Goal: Task Accomplishment & Management: Manage account settings

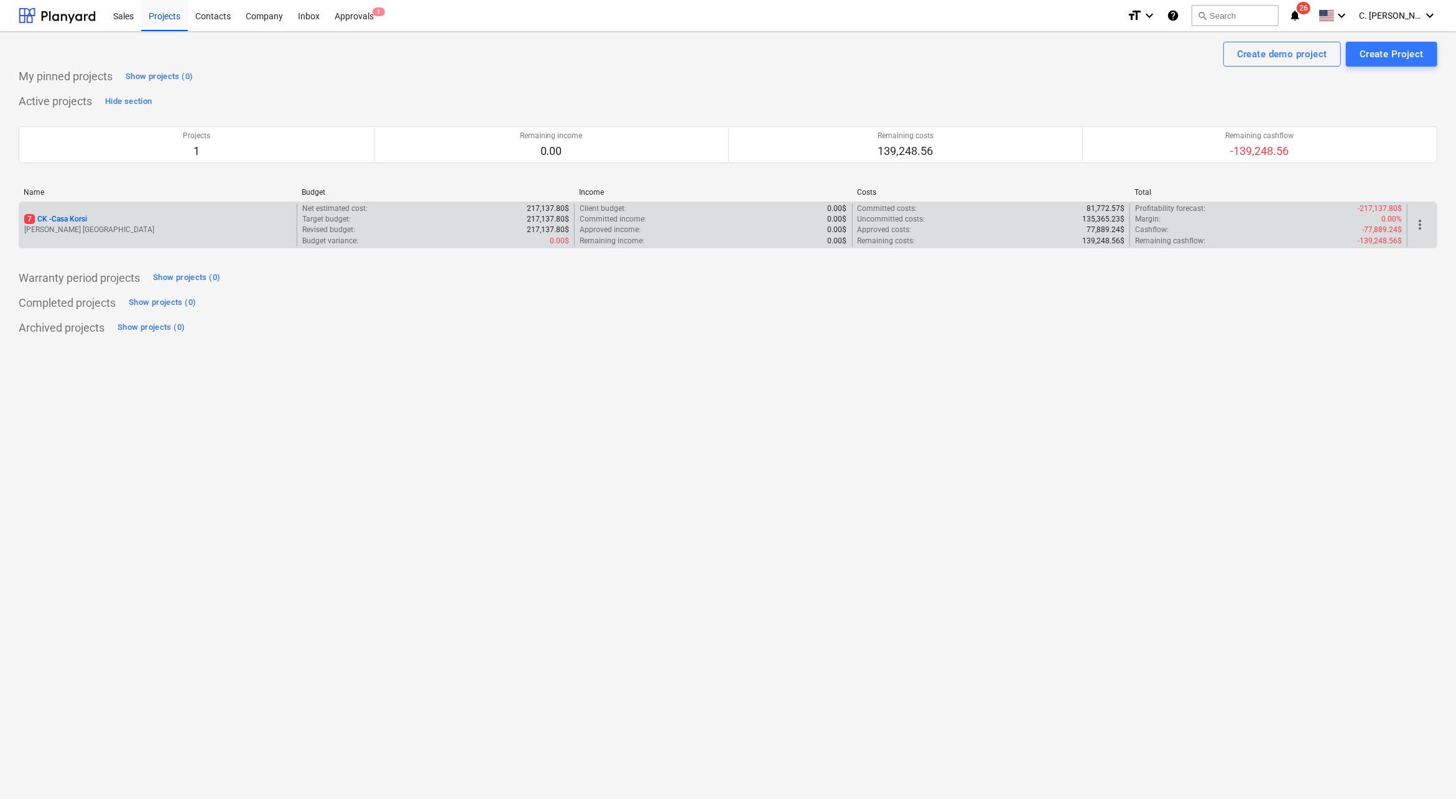
click at [115, 231] on p "[PERSON_NAME] [GEOGRAPHIC_DATA]" at bounding box center [157, 230] width 267 height 11
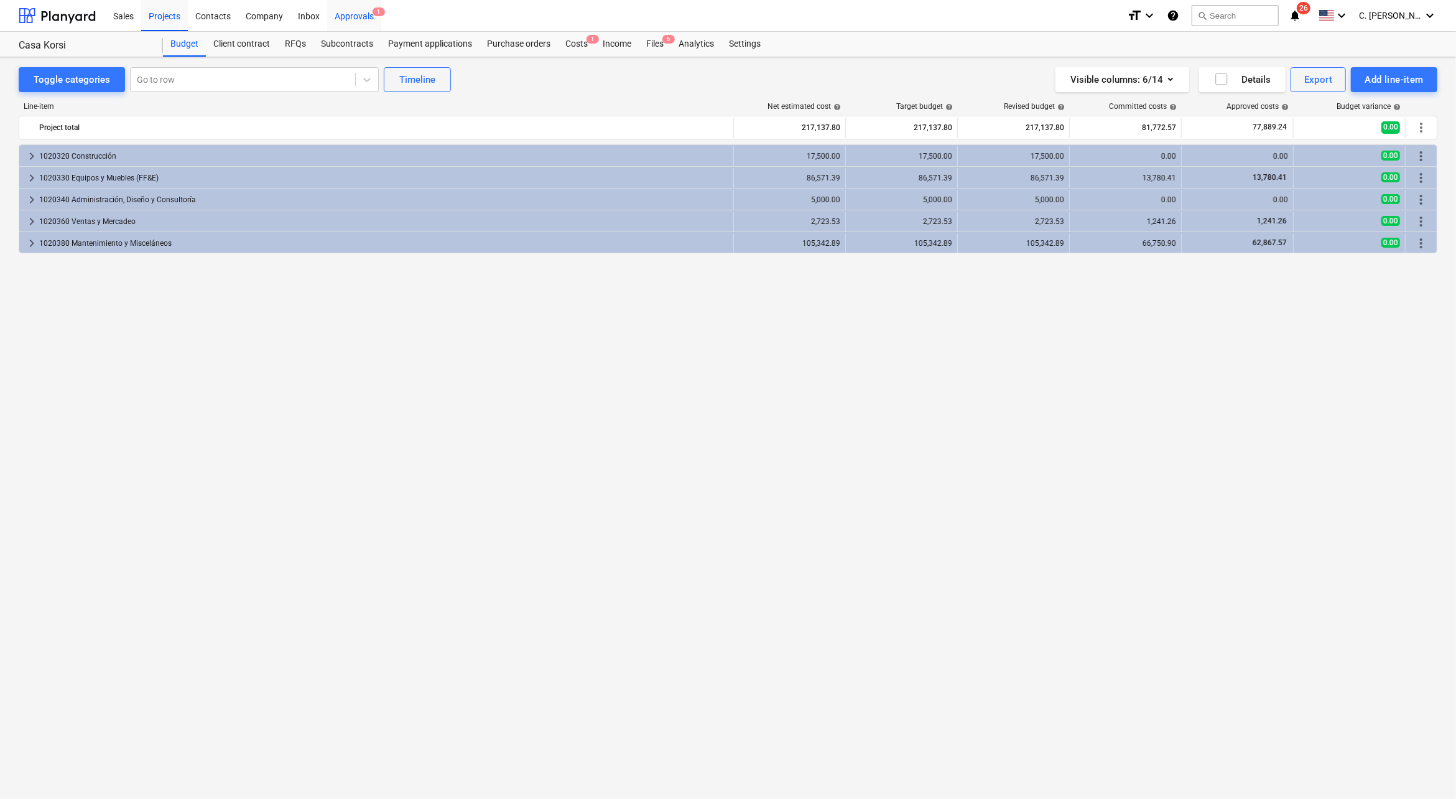
click at [364, 21] on div "Approvals 1" at bounding box center [354, 15] width 54 height 32
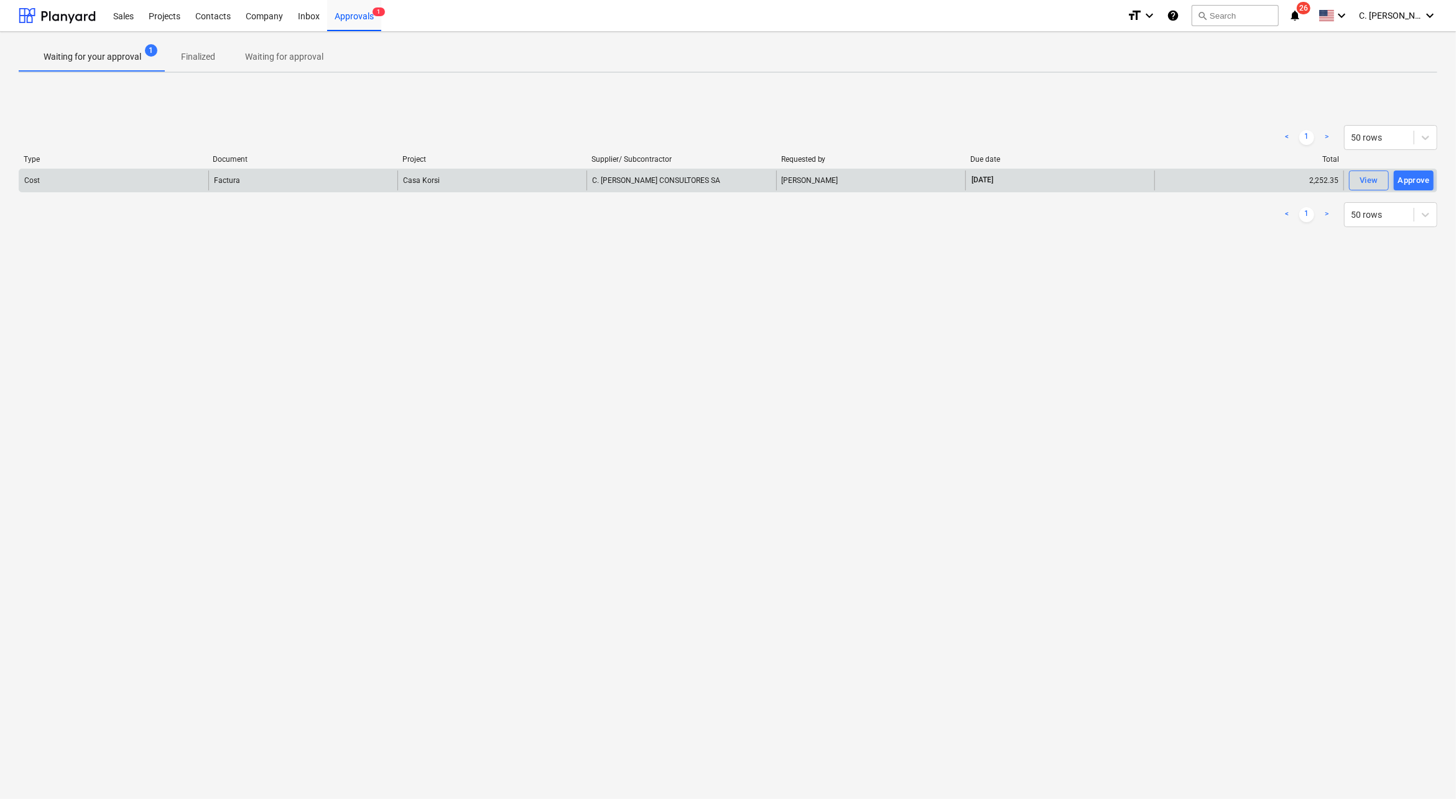
click at [143, 184] on div "Cost" at bounding box center [113, 180] width 189 height 20
click at [411, 182] on span "Casa Korsi" at bounding box center [421, 180] width 37 height 9
click at [246, 177] on div "Factura" at bounding box center [302, 180] width 189 height 20
click at [1365, 184] on div "View" at bounding box center [1369, 181] width 19 height 14
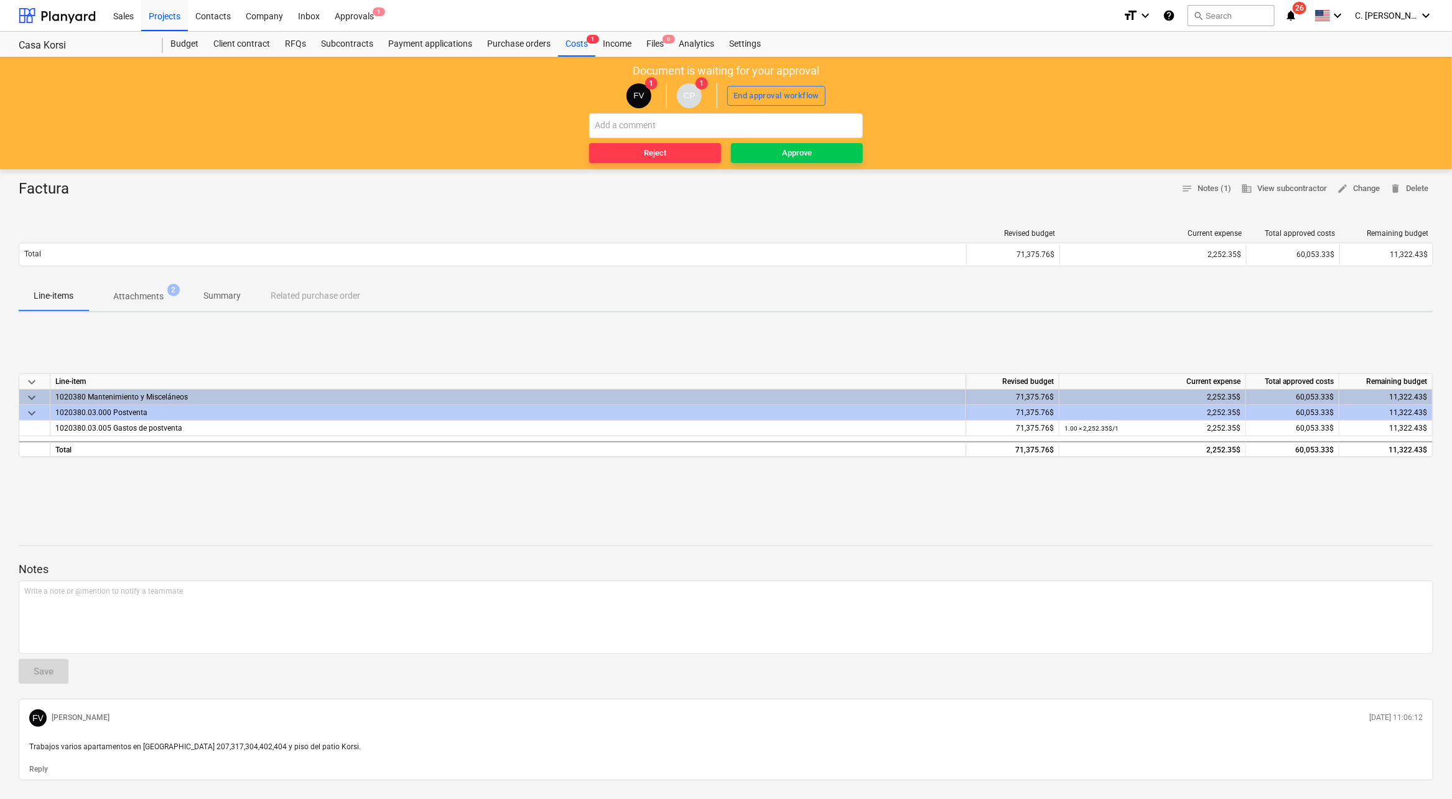
click at [162, 287] on span "Attachments 2" at bounding box center [138, 296] width 100 height 22
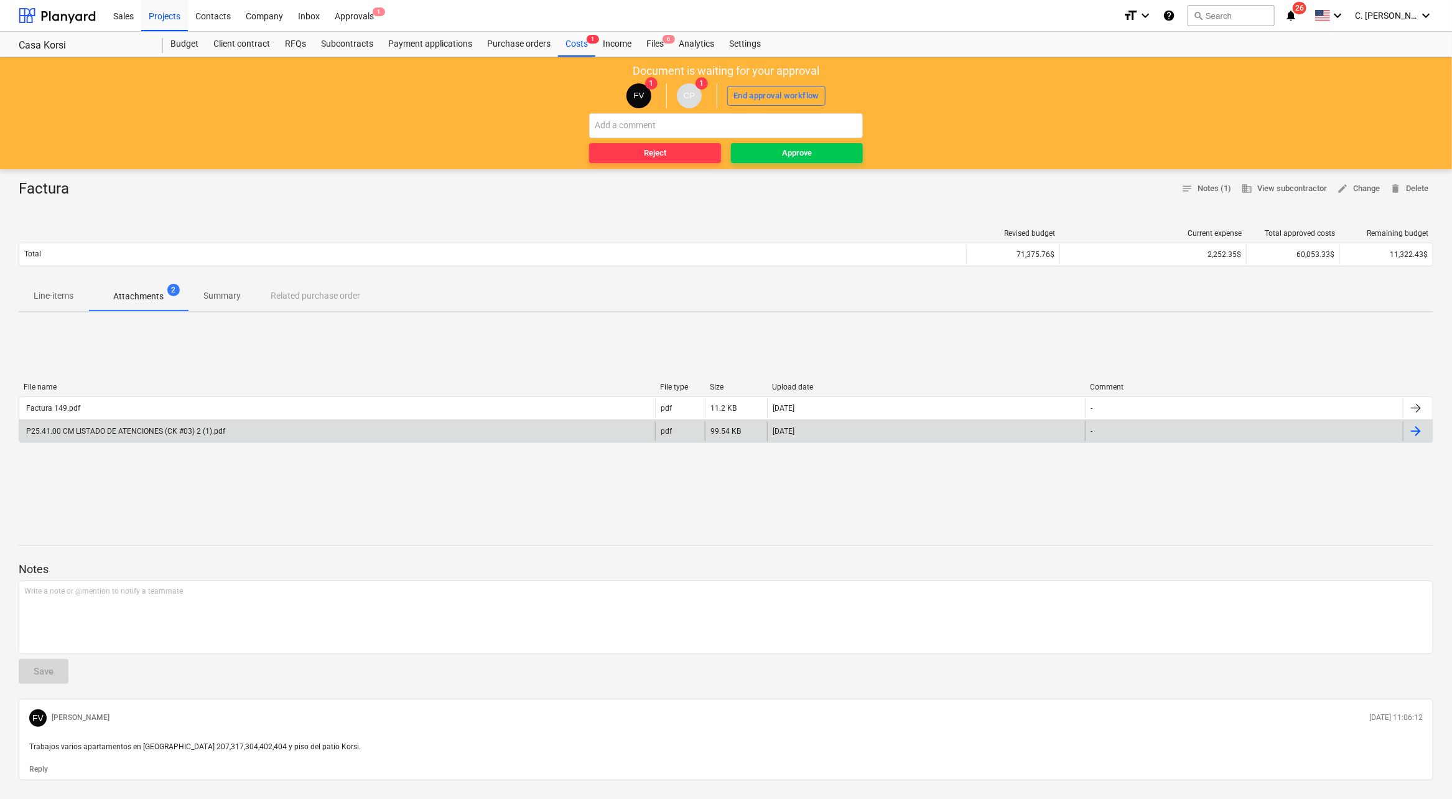
click at [133, 430] on div "P25.41.00 CM LISTADO DE ATENCIONES (CK #03) 2 (1).pdf" at bounding box center [124, 431] width 201 height 9
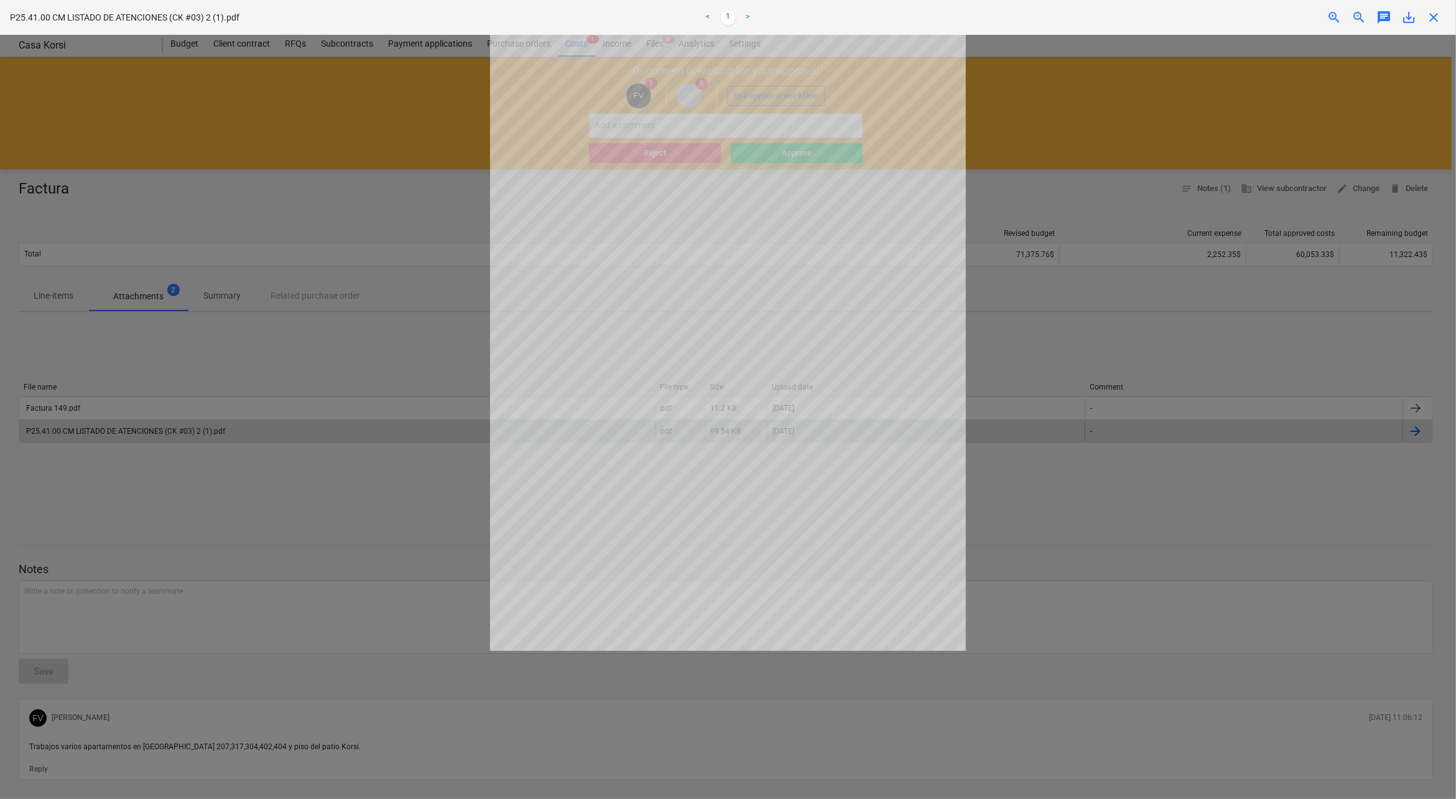
click at [1329, 19] on span "zoom_in" at bounding box center [1334, 17] width 15 height 15
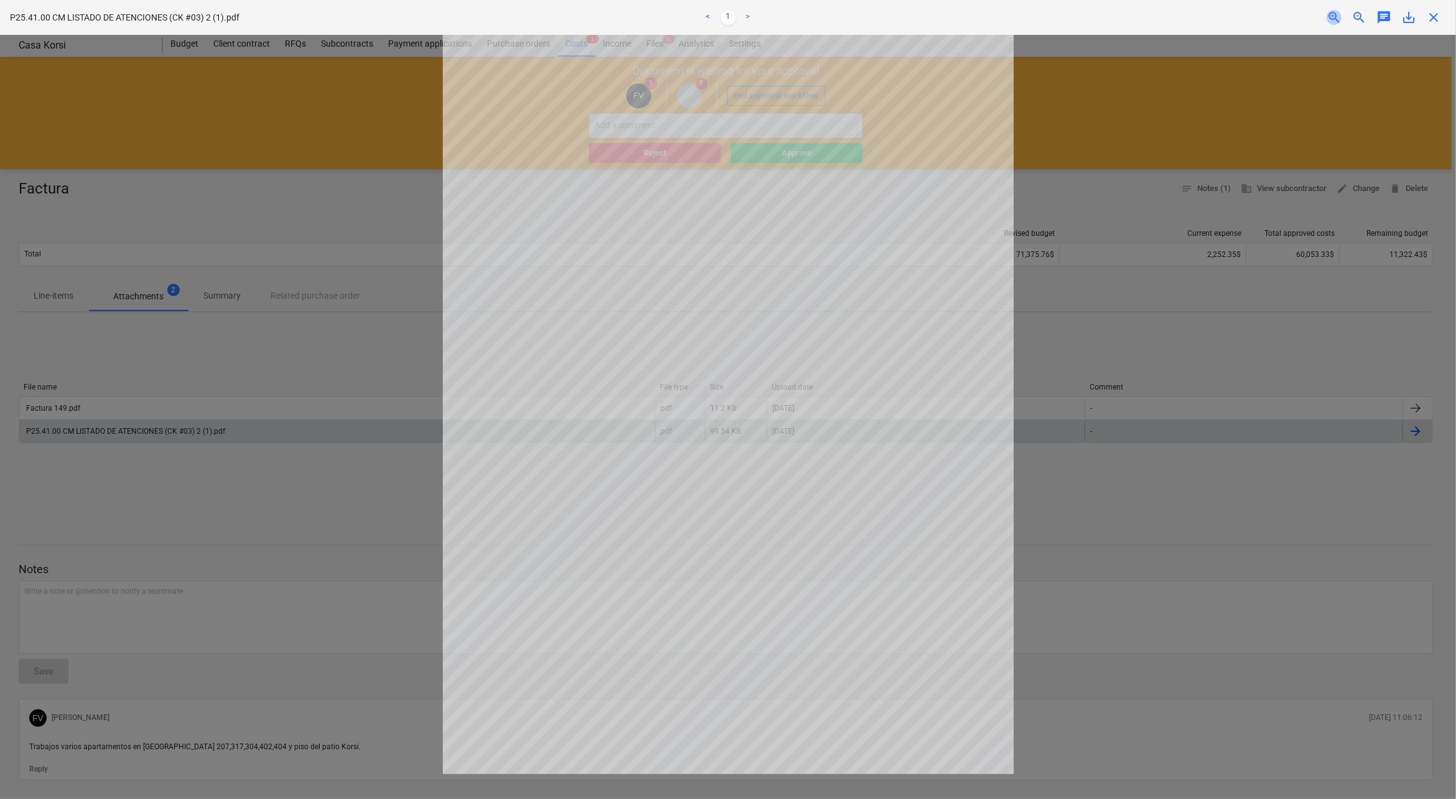
click at [1329, 19] on span "zoom_in" at bounding box center [1334, 17] width 15 height 15
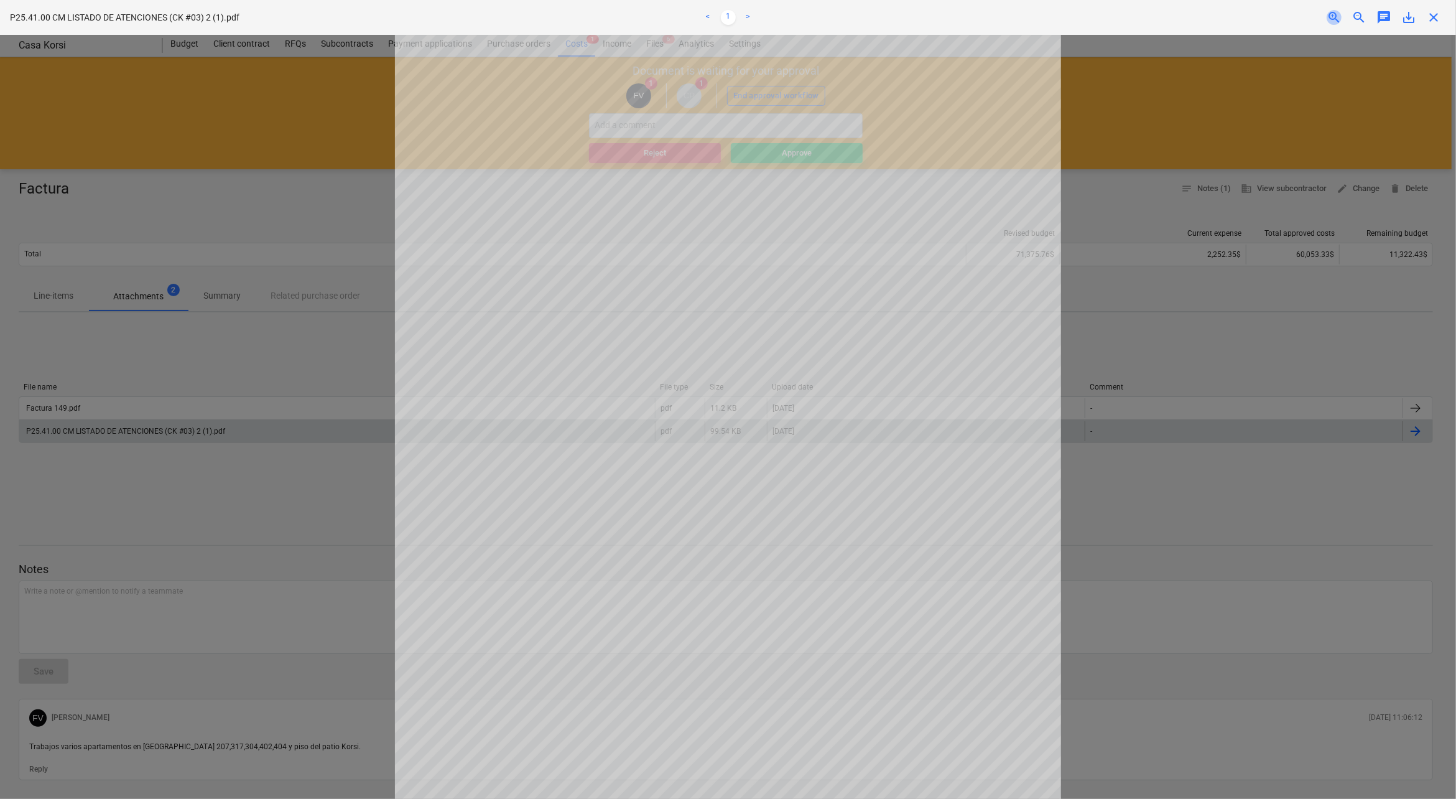
click at [1329, 19] on span "zoom_in" at bounding box center [1334, 17] width 15 height 15
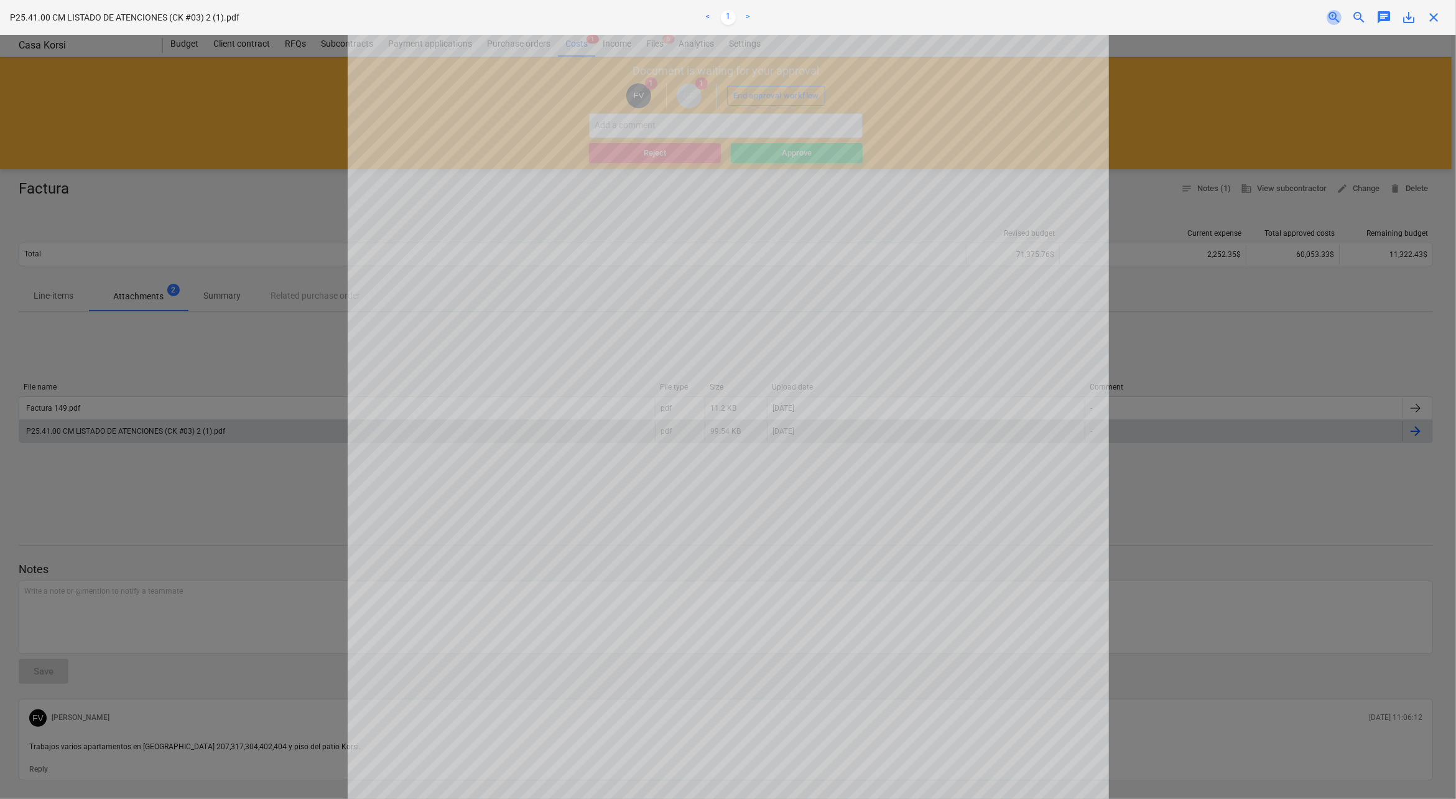
click at [1329, 19] on span "zoom_in" at bounding box center [1334, 17] width 15 height 15
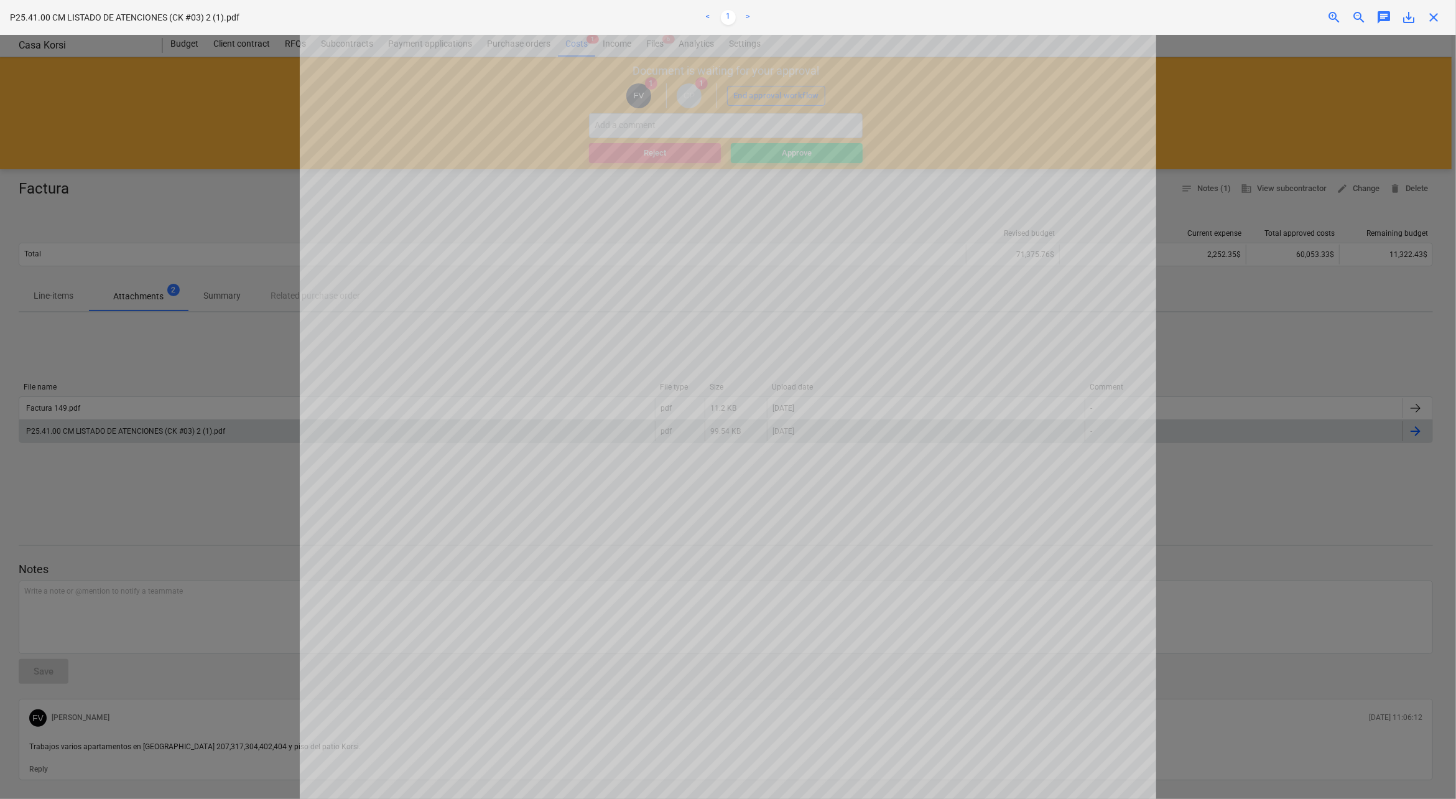
click at [1329, 19] on span "zoom_in" at bounding box center [1334, 17] width 15 height 15
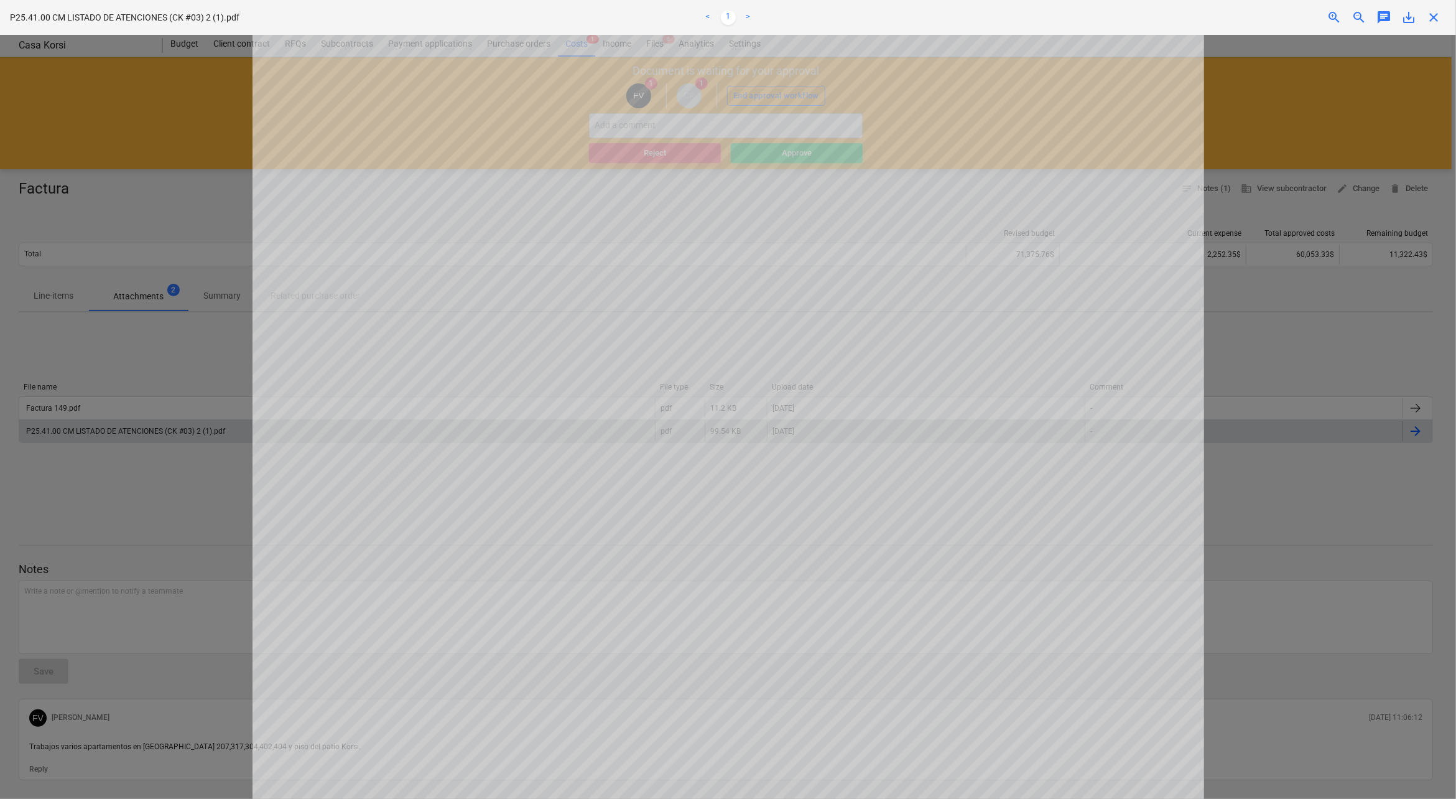
click at [1341, 22] on span "zoom_in" at bounding box center [1334, 17] width 15 height 15
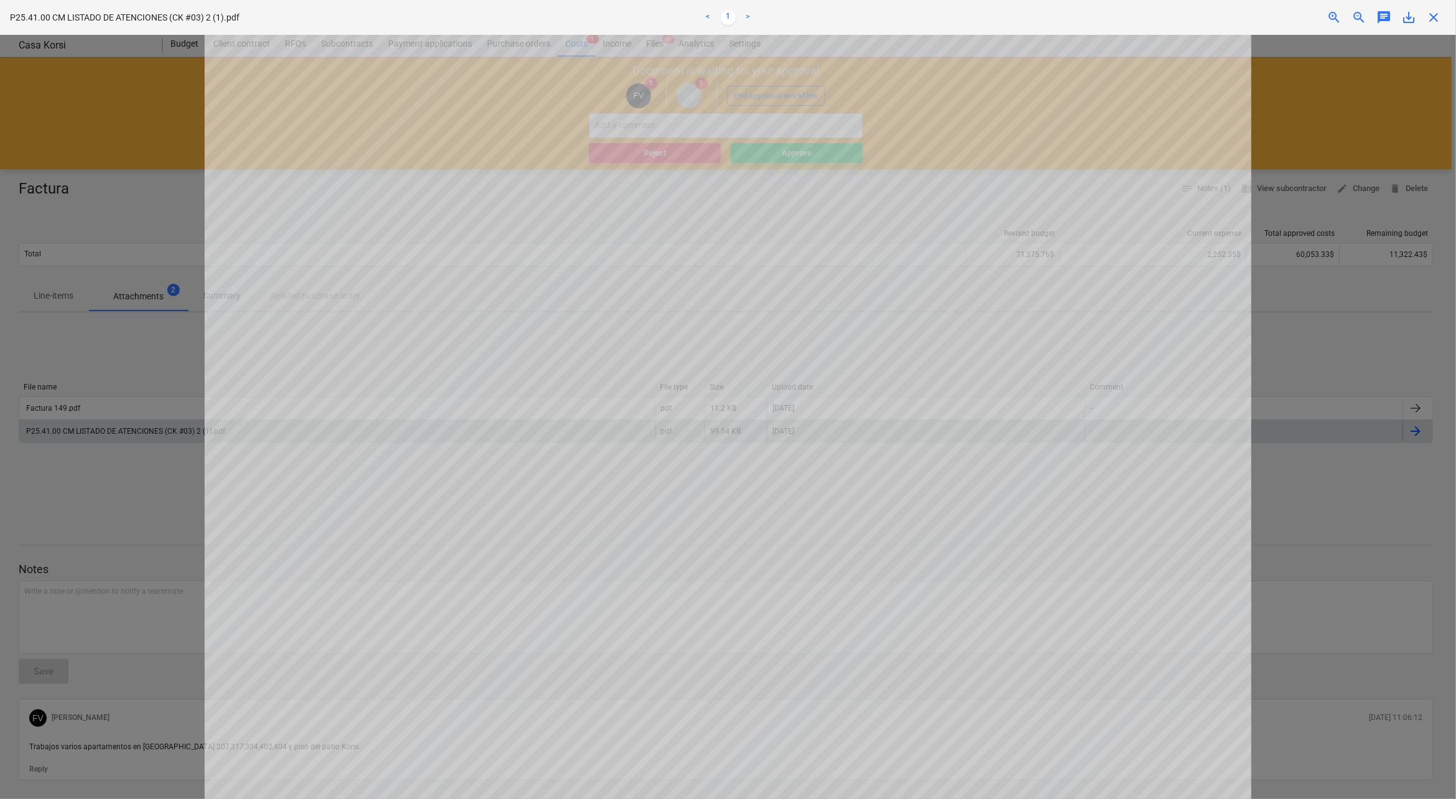
click at [1341, 22] on span "zoom_in" at bounding box center [1334, 17] width 15 height 15
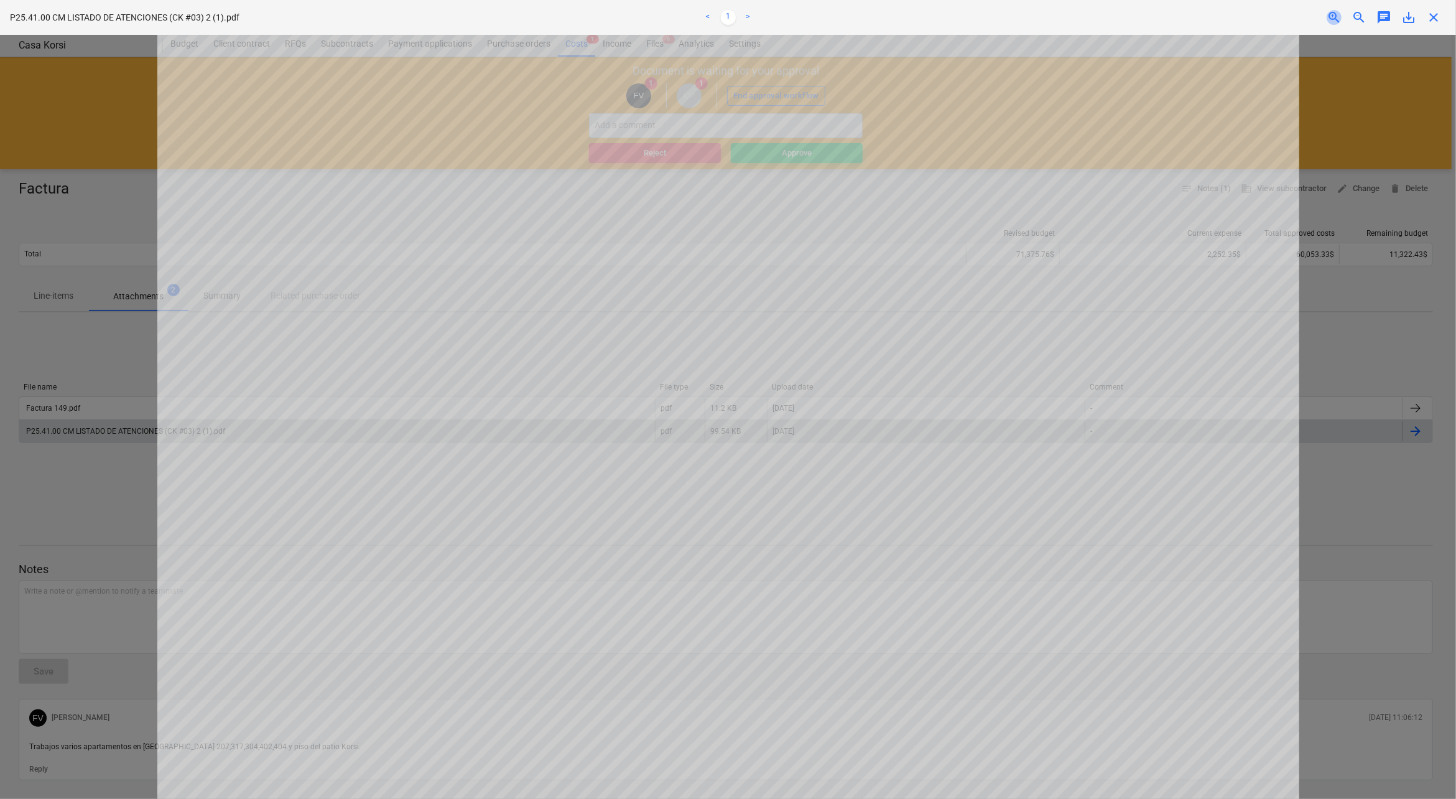
click at [1341, 22] on span "zoom_in" at bounding box center [1334, 17] width 15 height 15
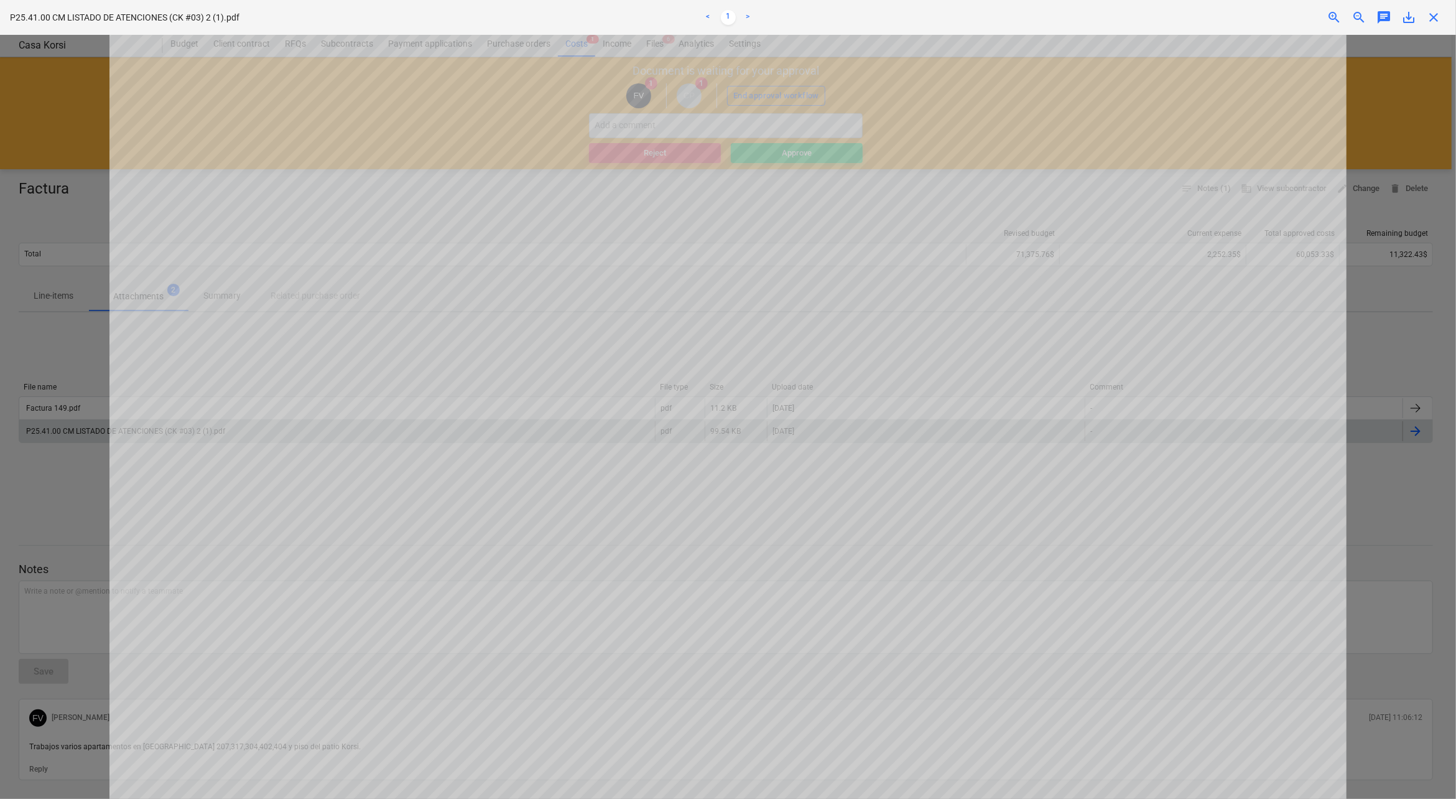
scroll to position [332, 0]
click at [1380, 600] on div at bounding box center [728, 417] width 1456 height 764
click at [1403, 129] on div at bounding box center [728, 417] width 1456 height 764
click at [1434, 11] on span "close" at bounding box center [1433, 17] width 15 height 15
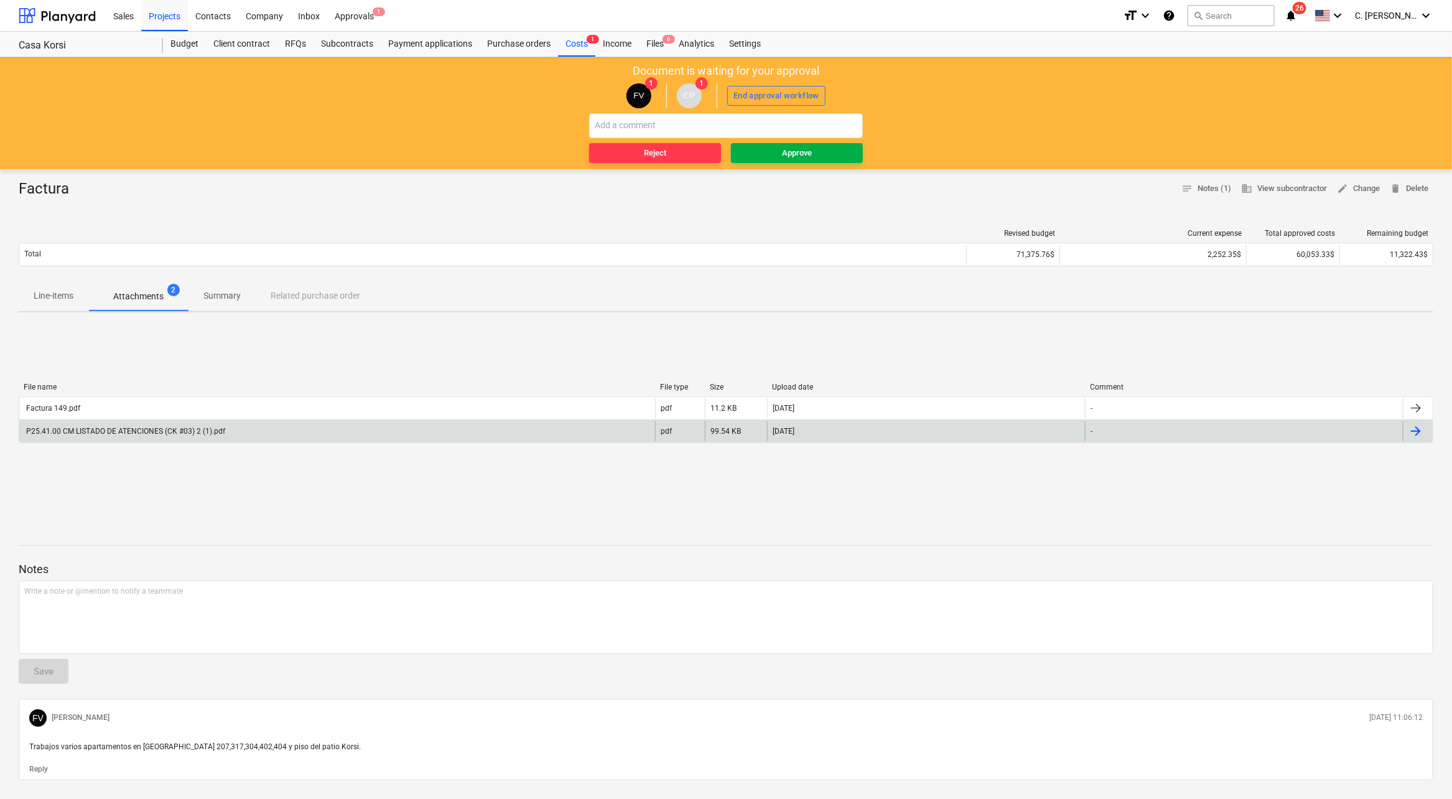
click at [829, 155] on span "Approve" at bounding box center [797, 153] width 122 height 14
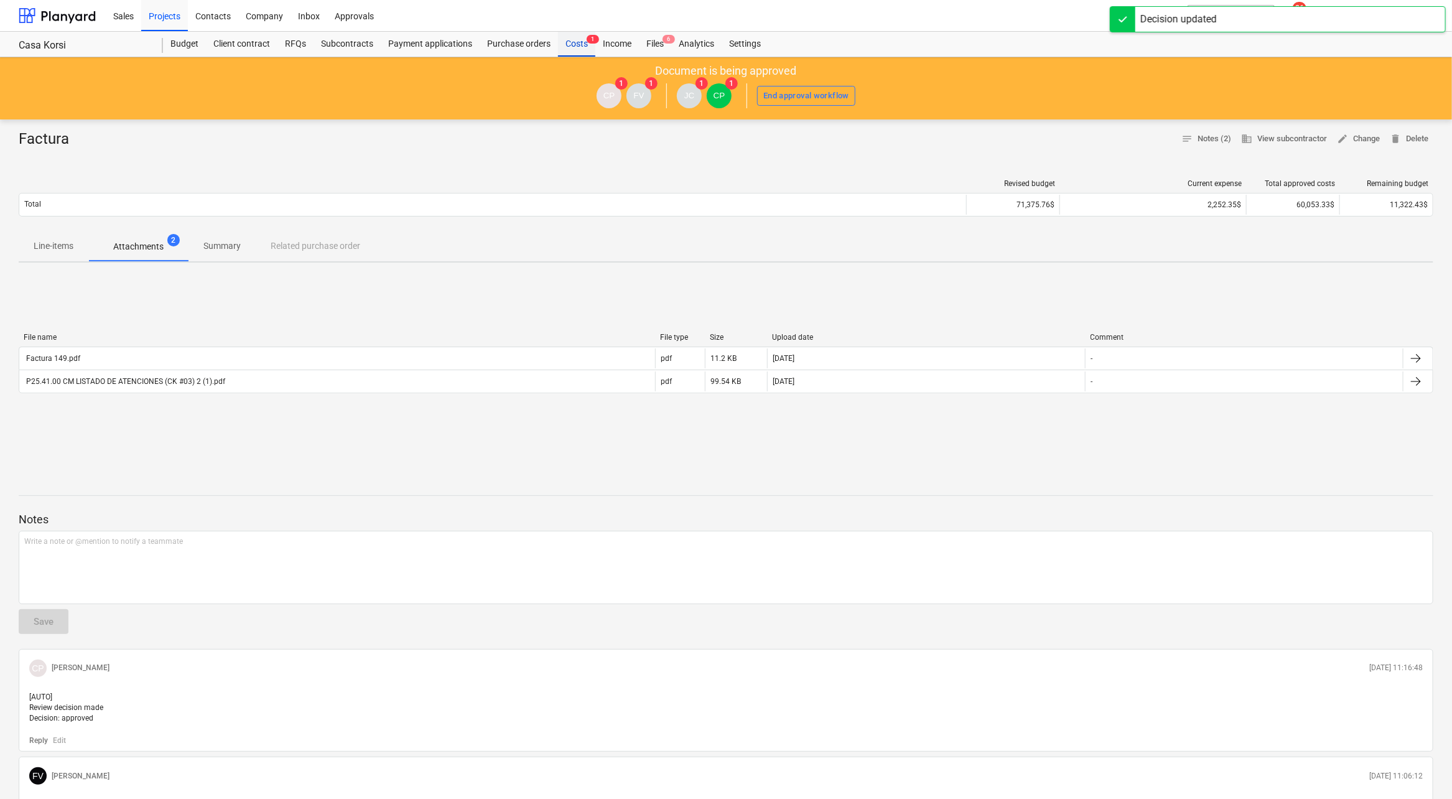
click at [575, 47] on div "Costs 1" at bounding box center [576, 44] width 37 height 25
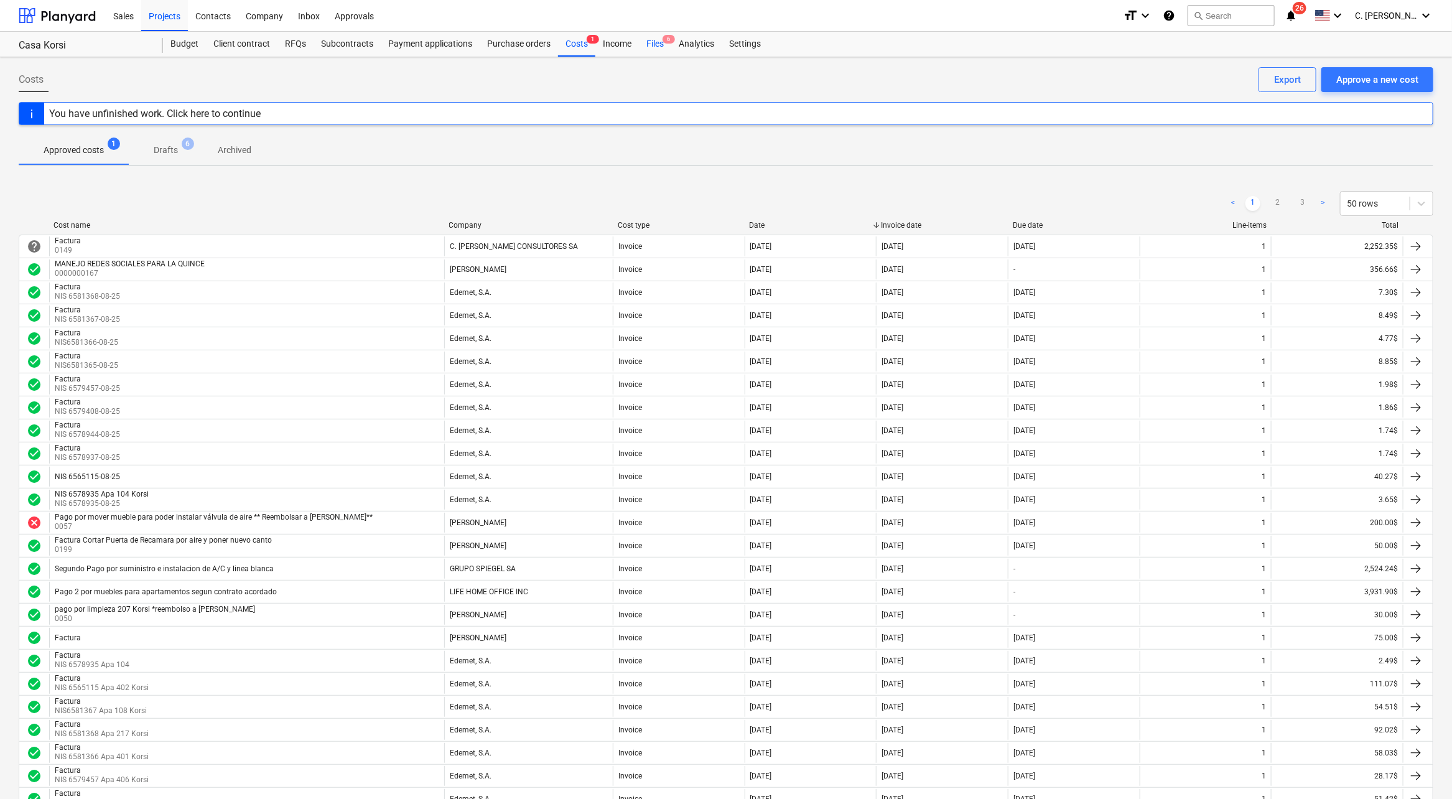
click at [664, 48] on div "Files 6" at bounding box center [655, 44] width 32 height 25
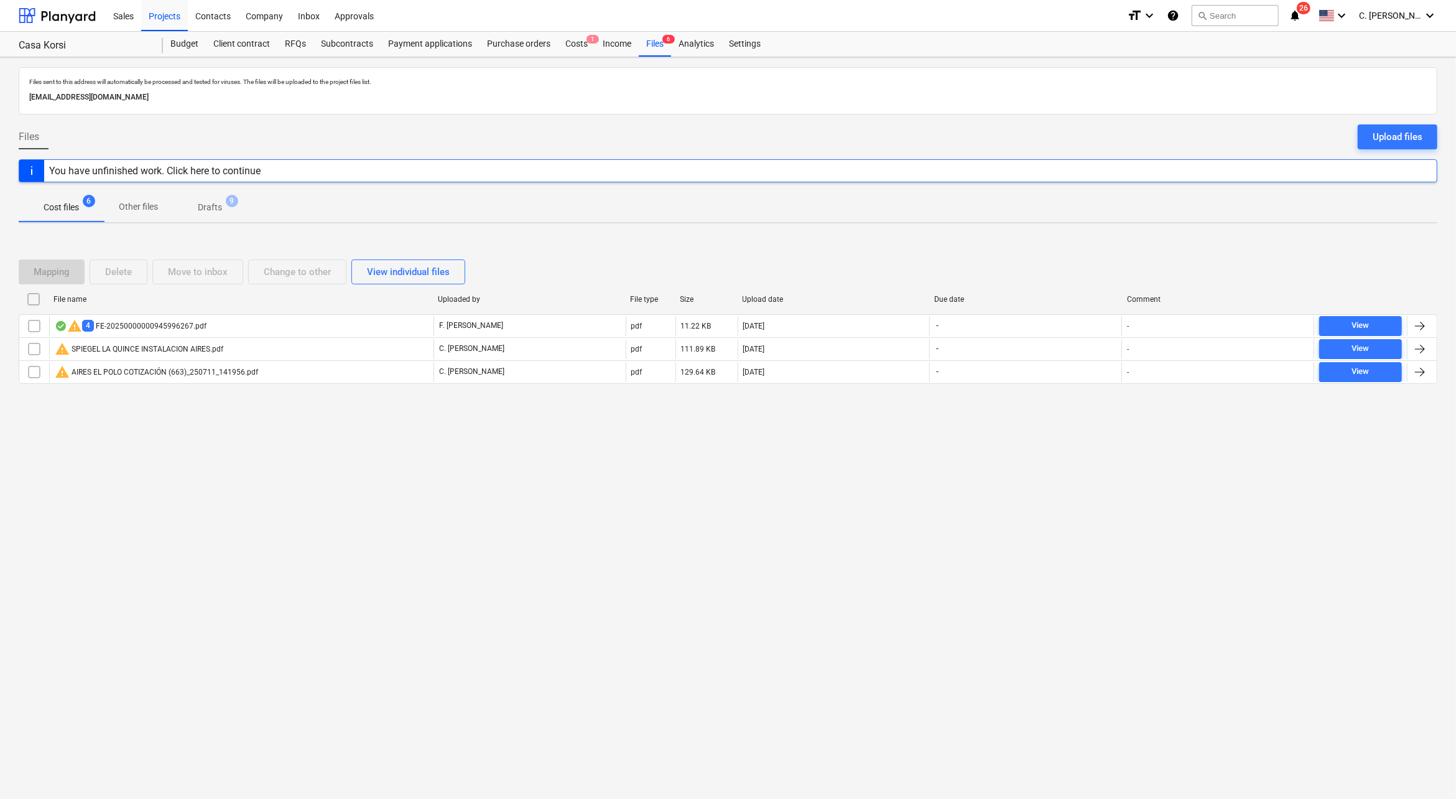
click at [37, 304] on input "checkbox" at bounding box center [34, 299] width 20 height 20
click at [117, 264] on div "Delete" at bounding box center [118, 272] width 27 height 16
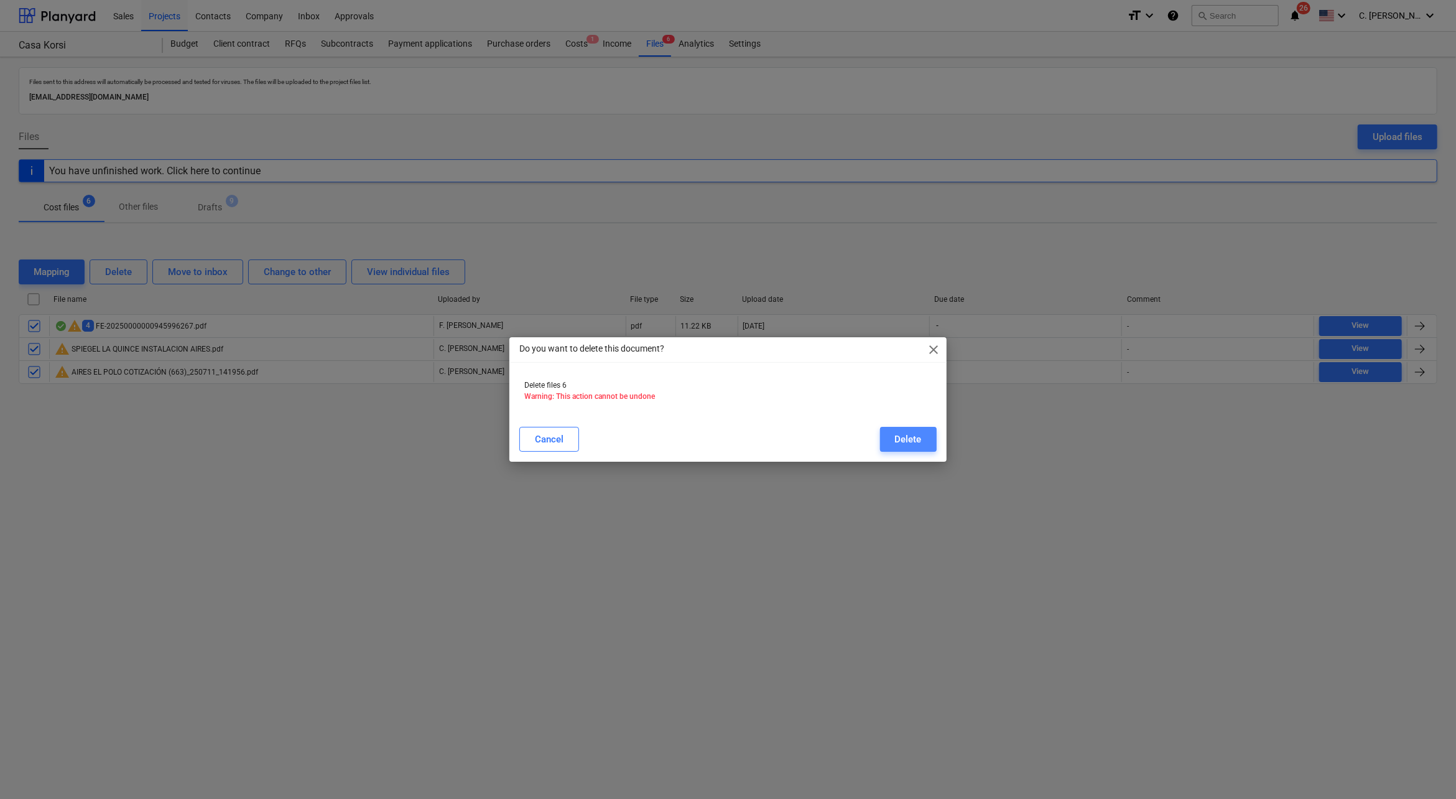
click at [921, 439] on div "Delete" at bounding box center [908, 439] width 27 height 16
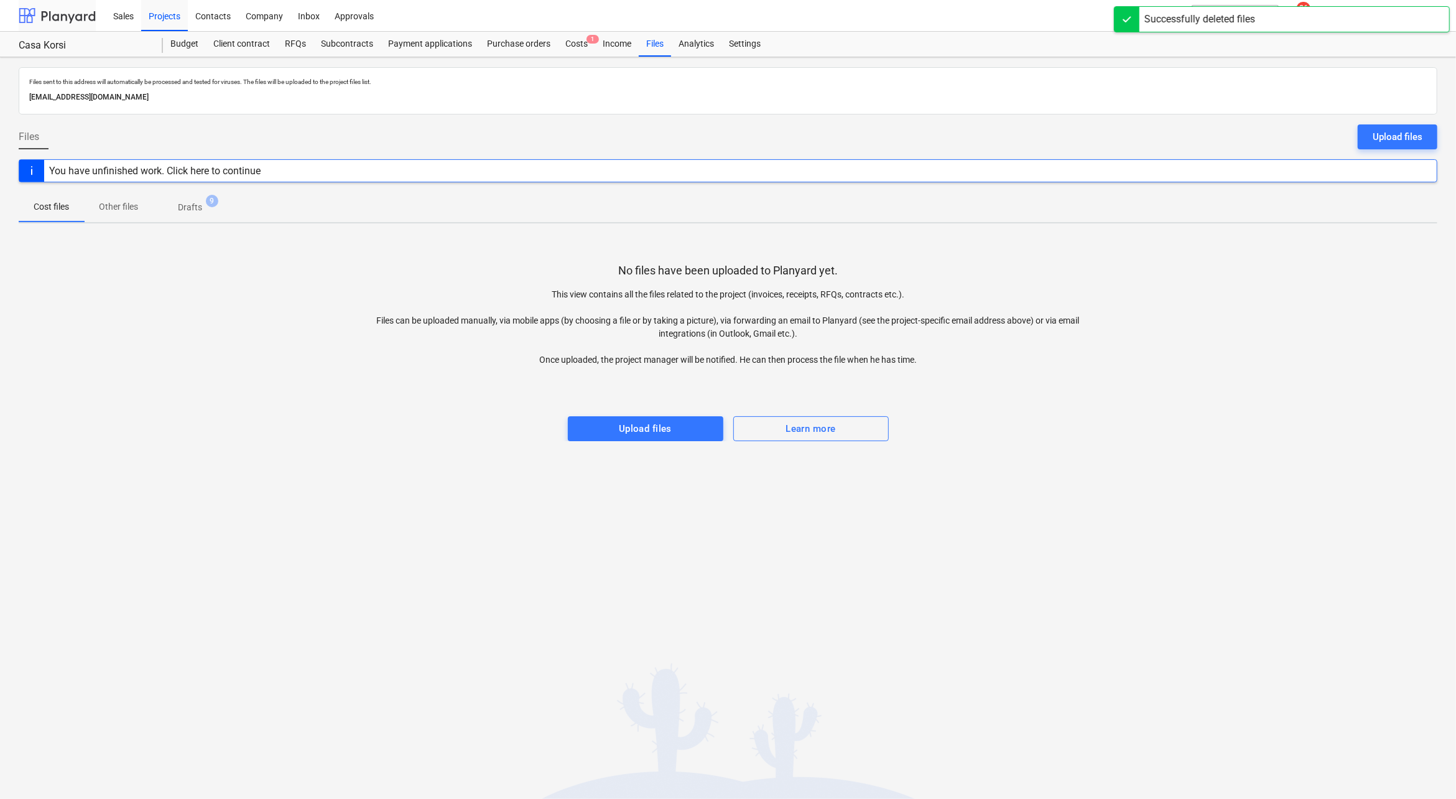
click at [76, 25] on div at bounding box center [57, 15] width 77 height 31
